Goal: Task Accomplishment & Management: Use online tool/utility

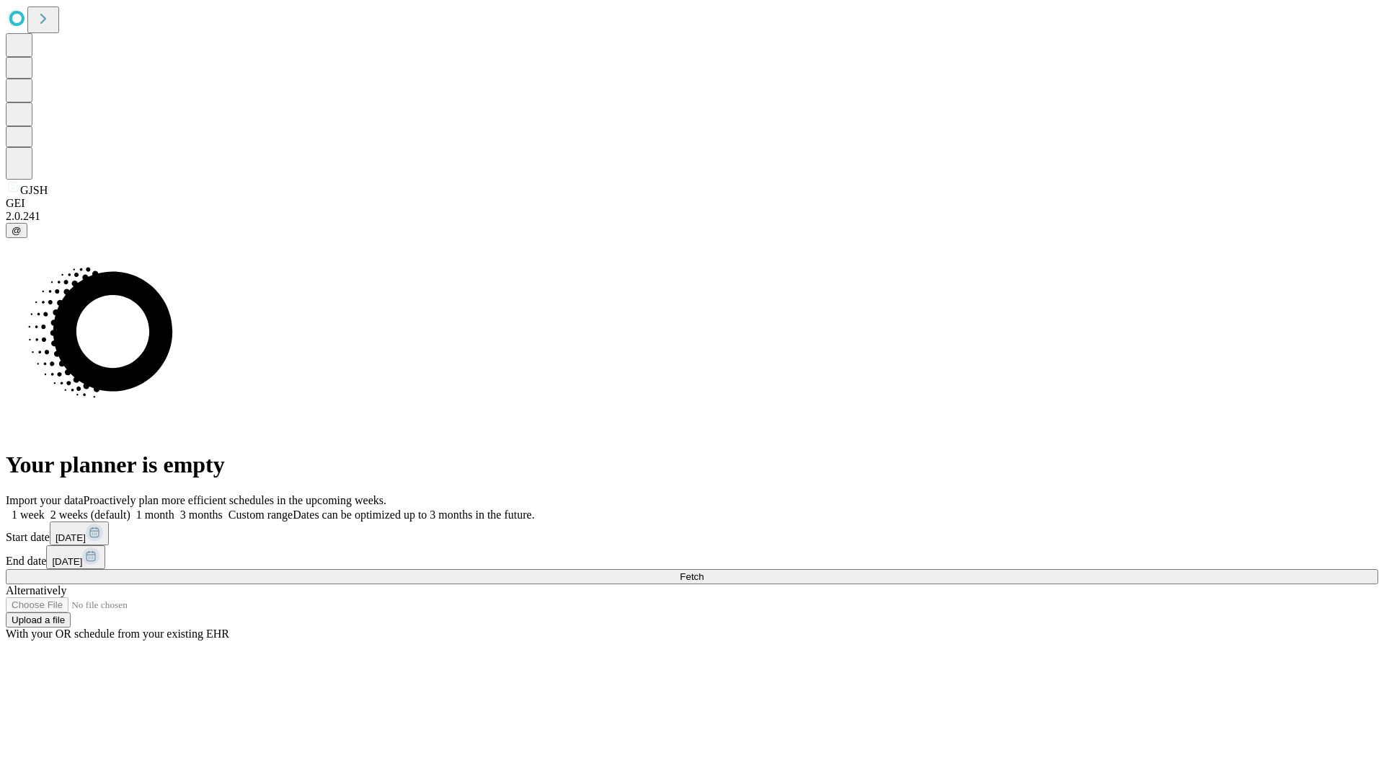
click at [704, 571] on span "Fetch" at bounding box center [692, 576] width 24 height 11
